Goal: Transaction & Acquisition: Book appointment/travel/reservation

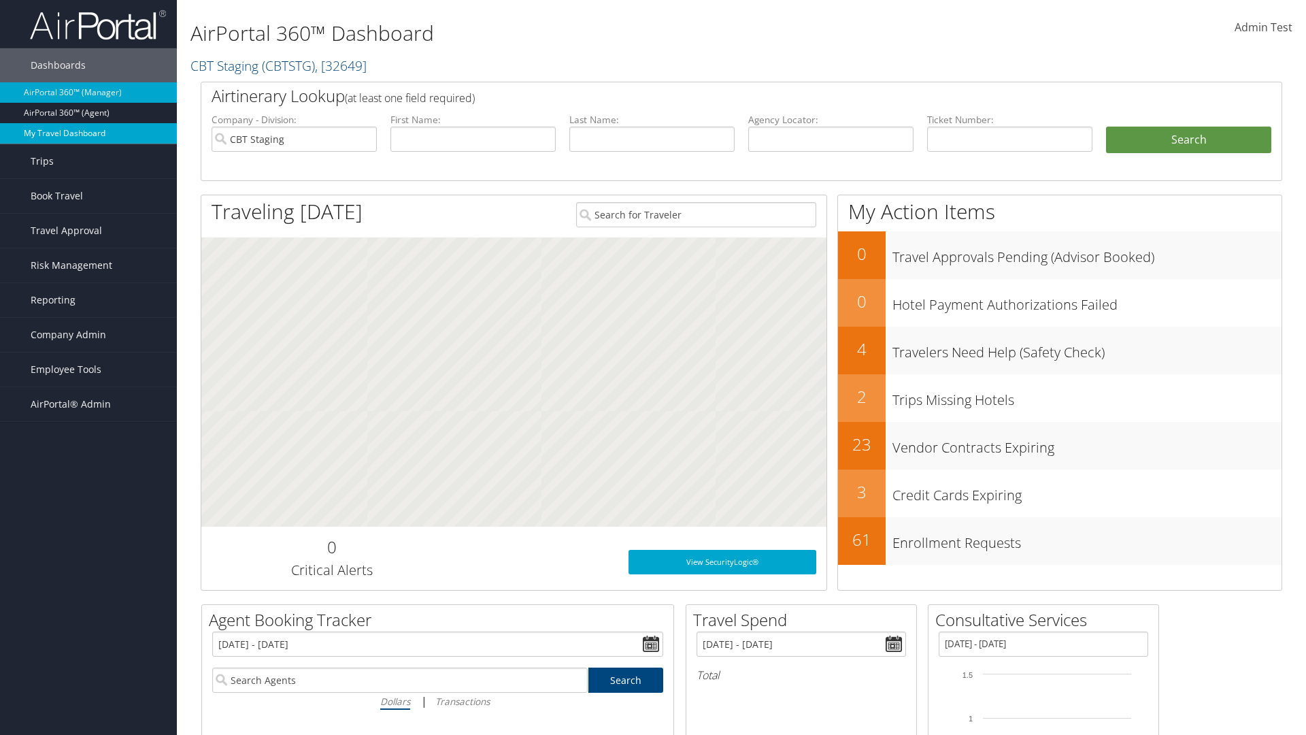
click at [88, 133] on link "My Travel Dashboard" at bounding box center [88, 133] width 177 height 20
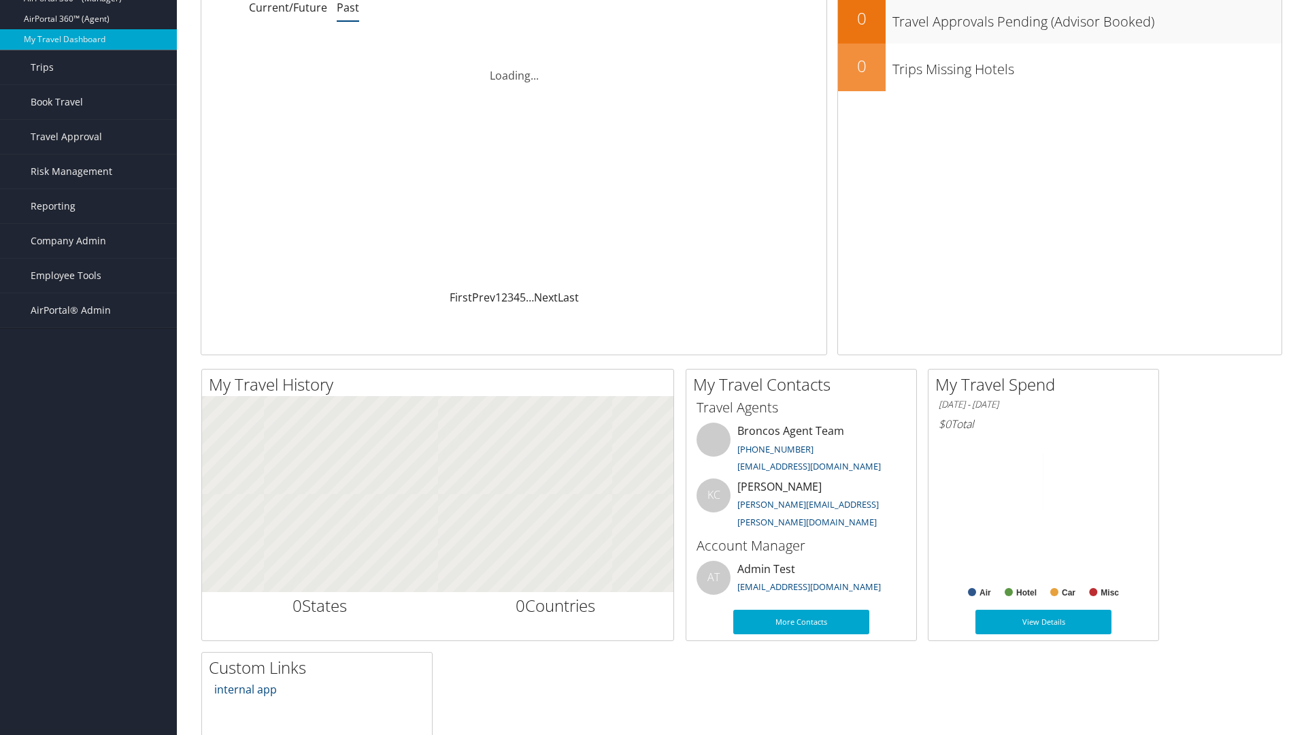
scroll to position [94, 0]
click at [88, 102] on link "Book Travel" at bounding box center [88, 102] width 177 height 34
click at [88, 160] on link "Book/Manage Online Trips" at bounding box center [88, 170] width 177 height 20
